Goal: Navigation & Orientation: Understand site structure

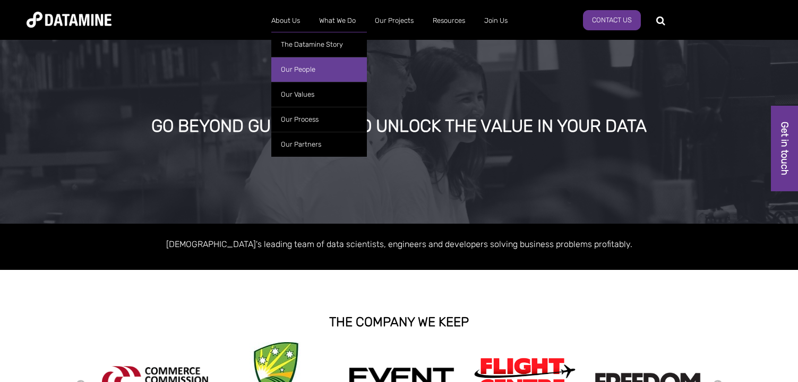
click at [285, 71] on link "Our People" at bounding box center [319, 69] width 96 height 25
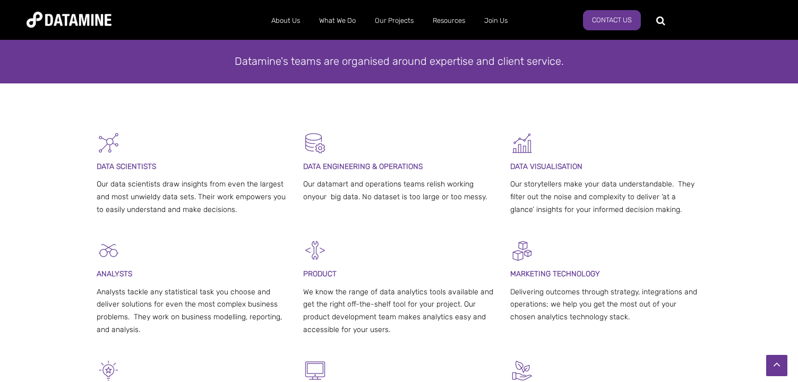
scroll to position [163, 0]
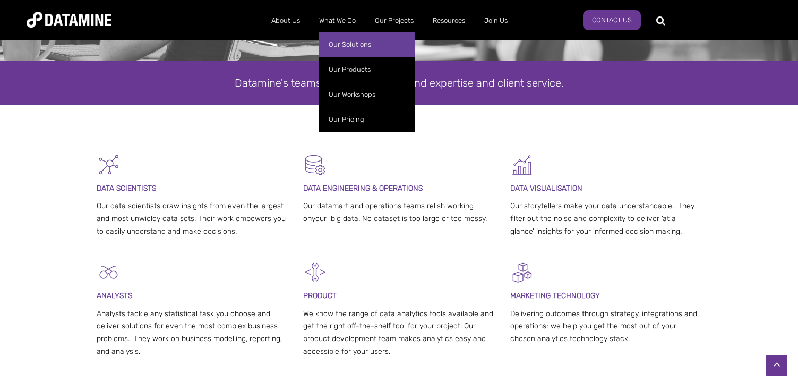
click at [345, 46] on link "Our Solutions" at bounding box center [367, 44] width 96 height 25
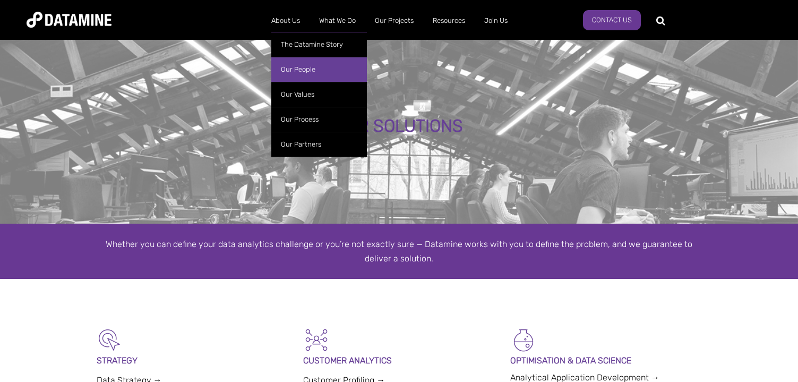
click at [289, 66] on link "Our People" at bounding box center [319, 69] width 96 height 25
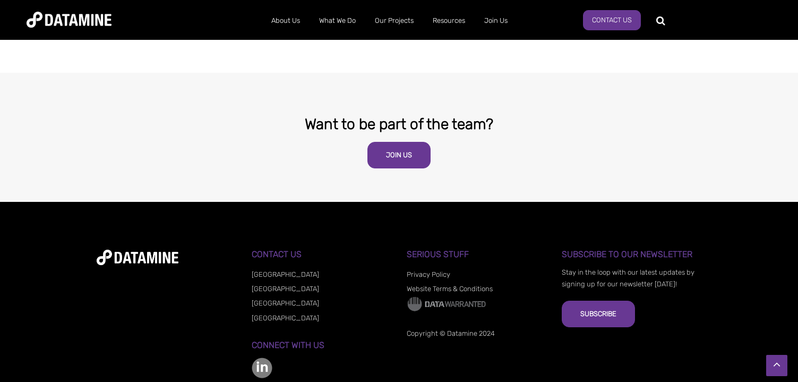
scroll to position [2148, 0]
